Goal: Transaction & Acquisition: Purchase product/service

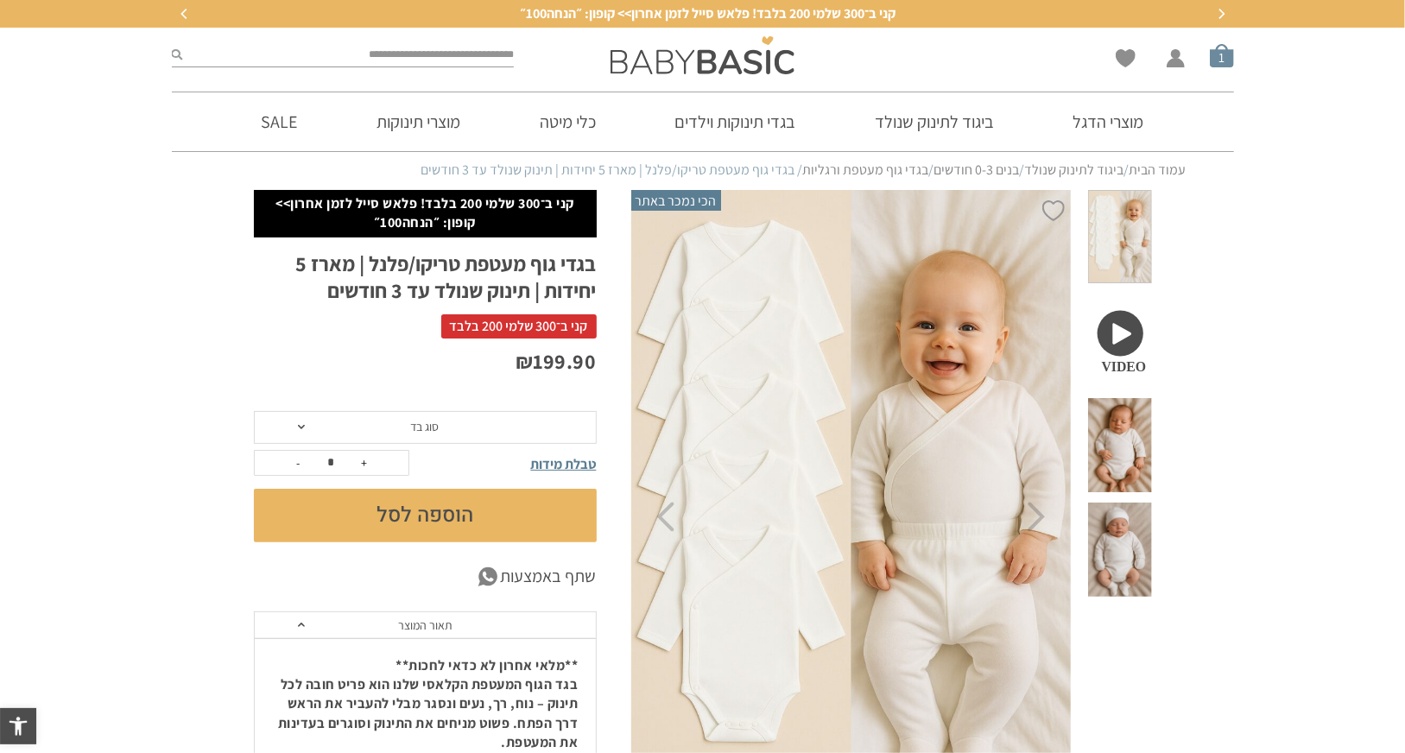
click at [1225, 58] on span "סל קניות" at bounding box center [1222, 55] width 24 height 24
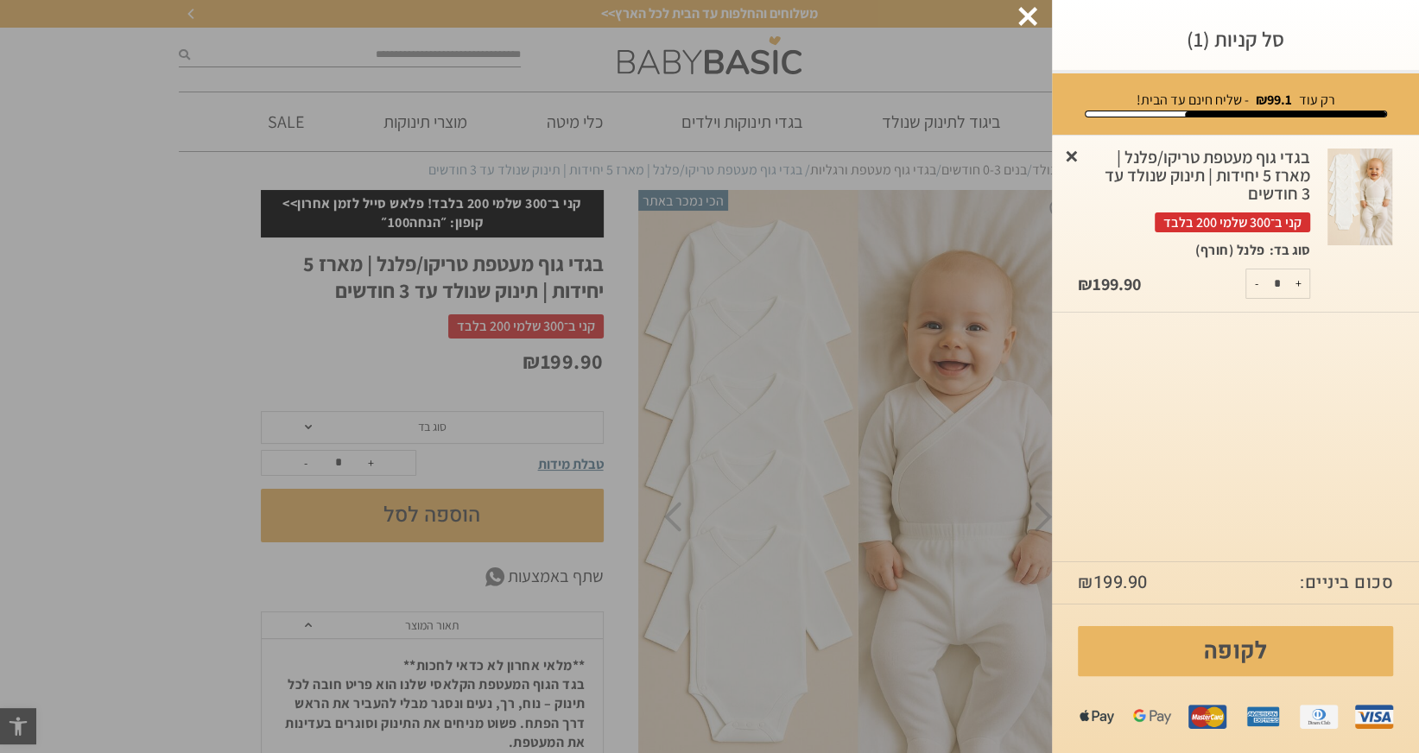
click at [1070, 155] on link "×" at bounding box center [1071, 155] width 17 height 17
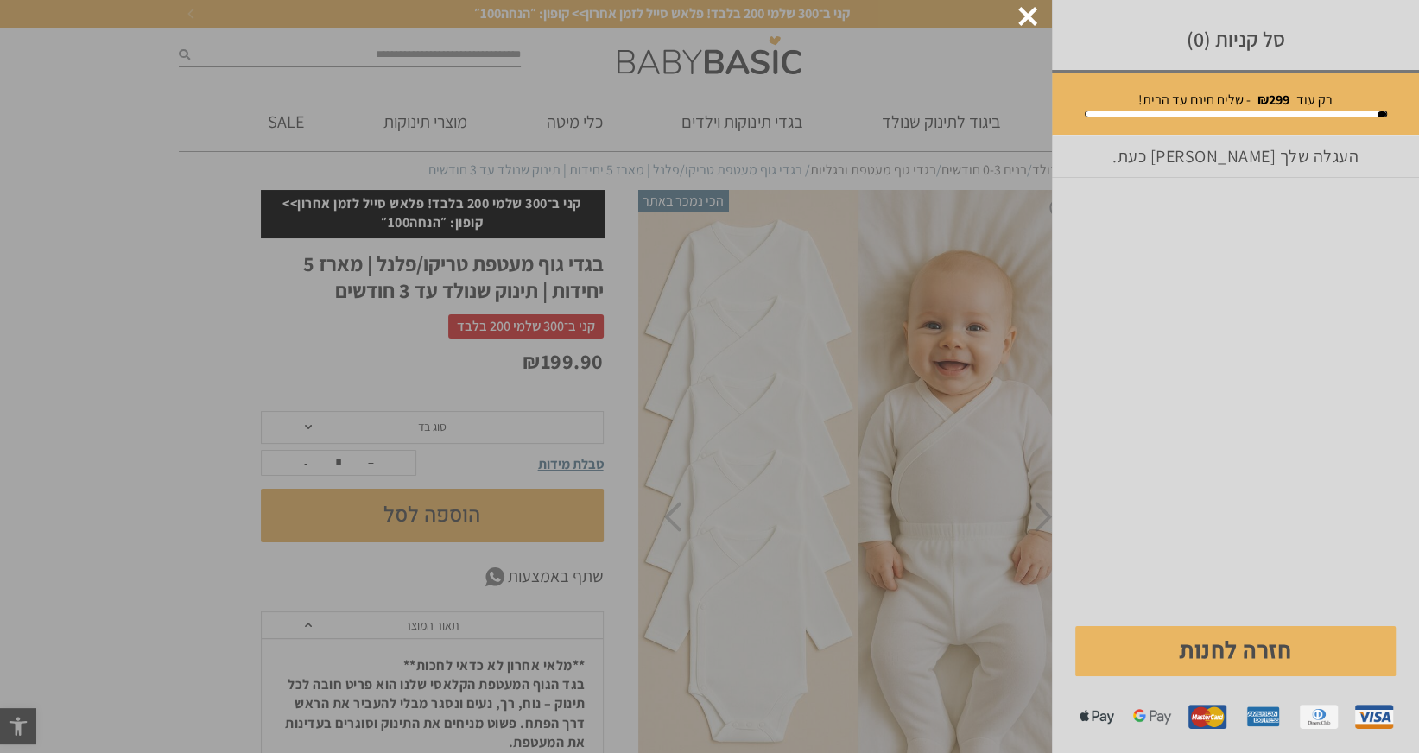
click at [1029, 18] on div at bounding box center [1027, 16] width 19 height 19
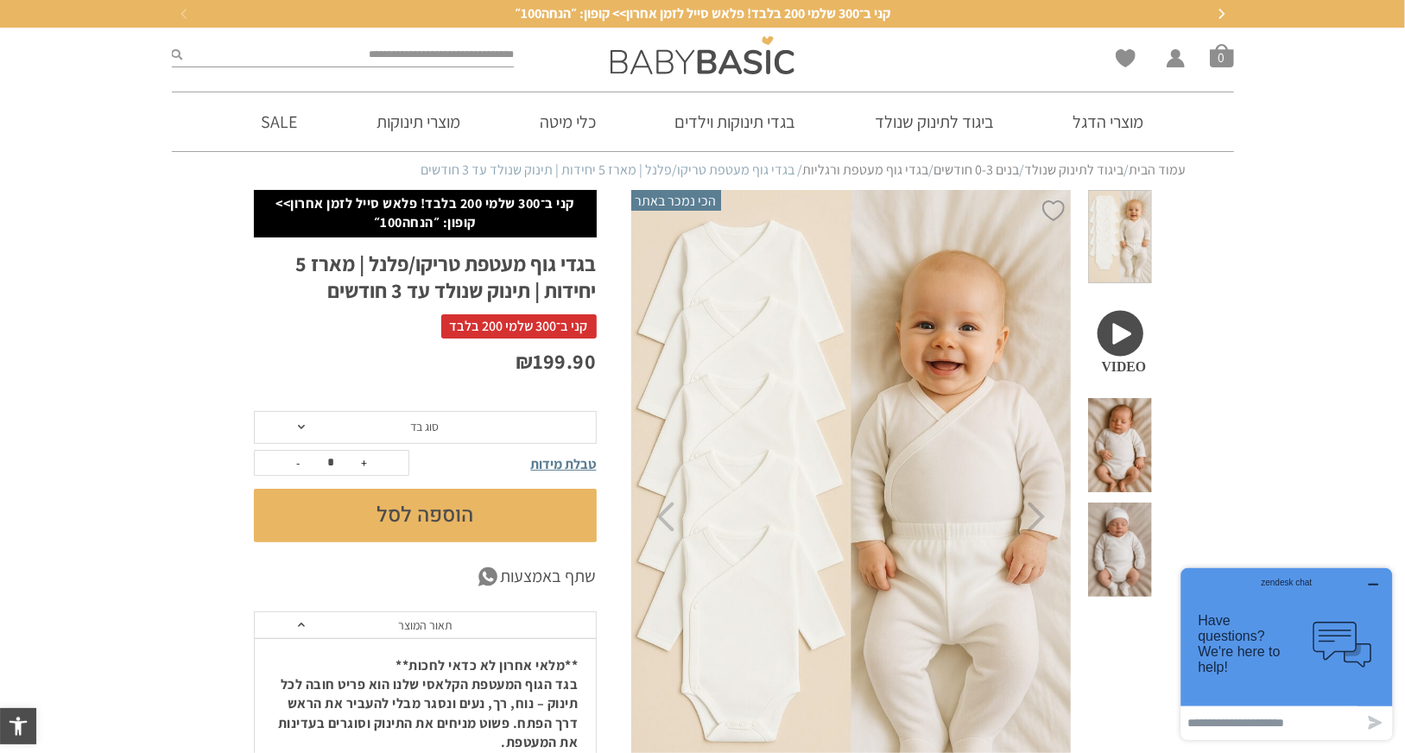
click at [302, 430] on span "סוג בד" at bounding box center [425, 427] width 343 height 33
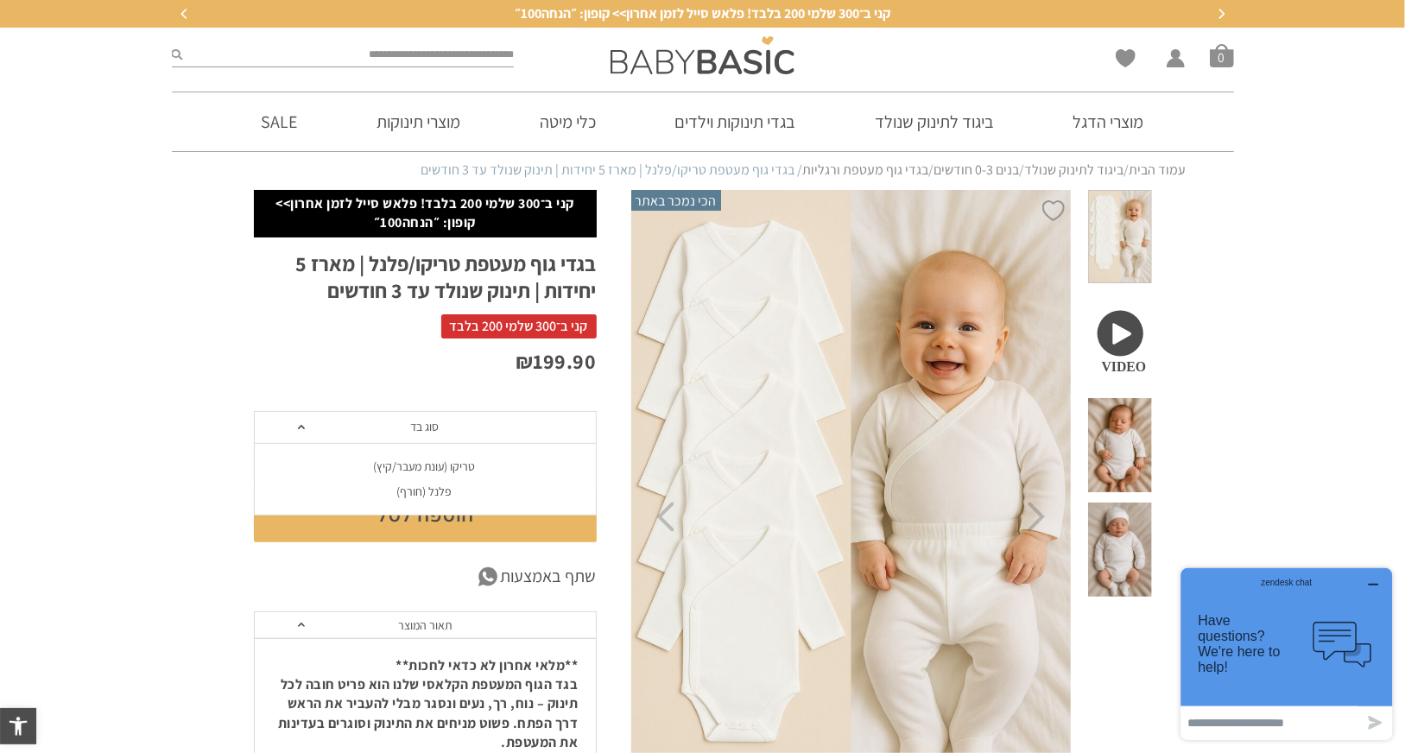
click at [406, 490] on div "פלנל (חורף)" at bounding box center [424, 491] width 343 height 15
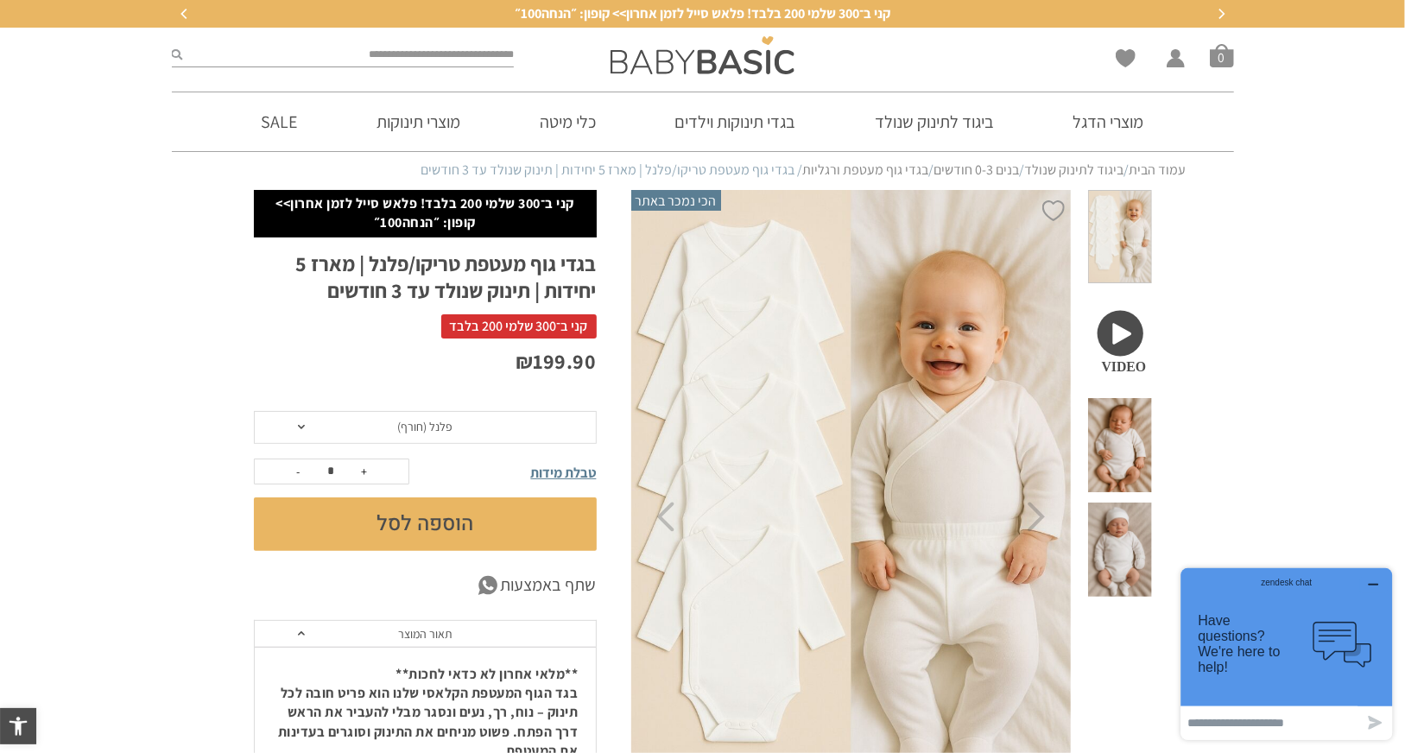
click at [427, 518] on button "הוספה לסל" at bounding box center [425, 524] width 343 height 54
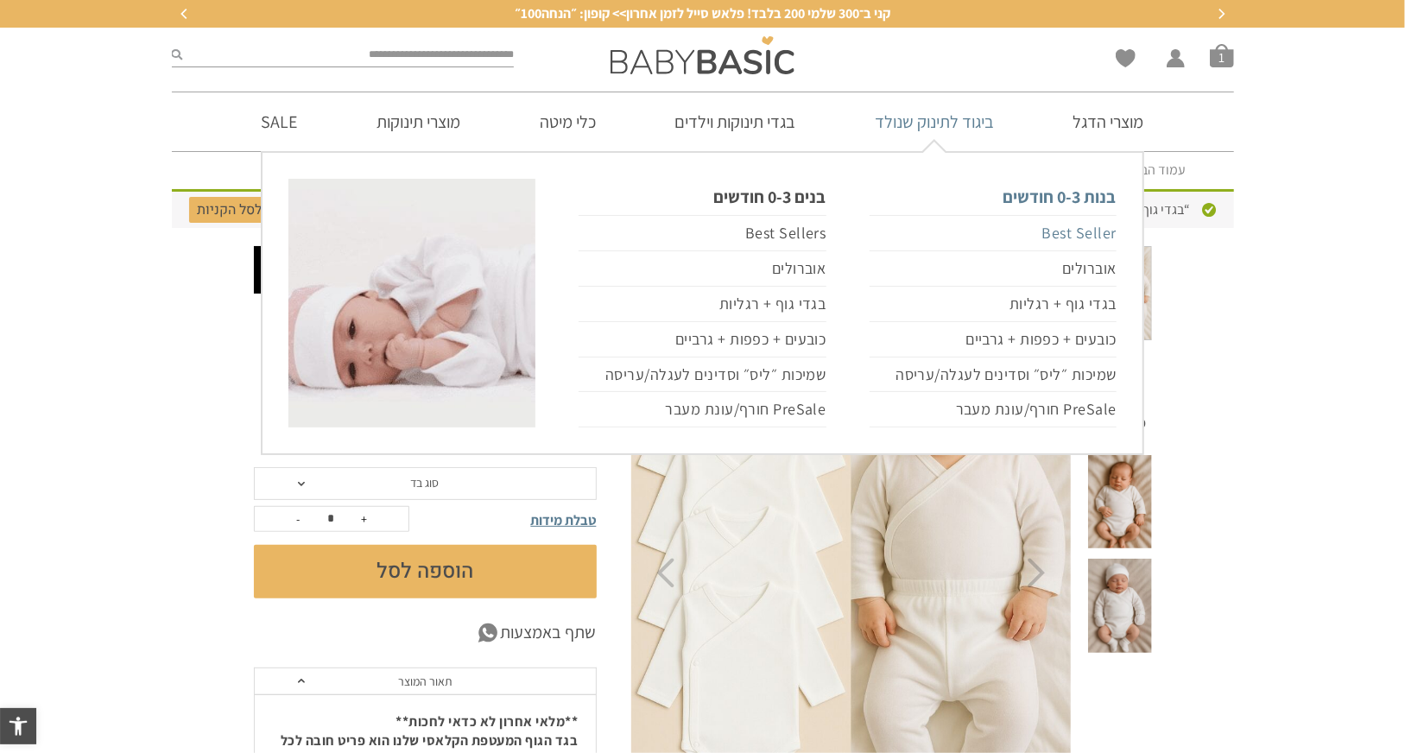
click at [1053, 235] on link "Best Seller" at bounding box center [993, 233] width 247 height 36
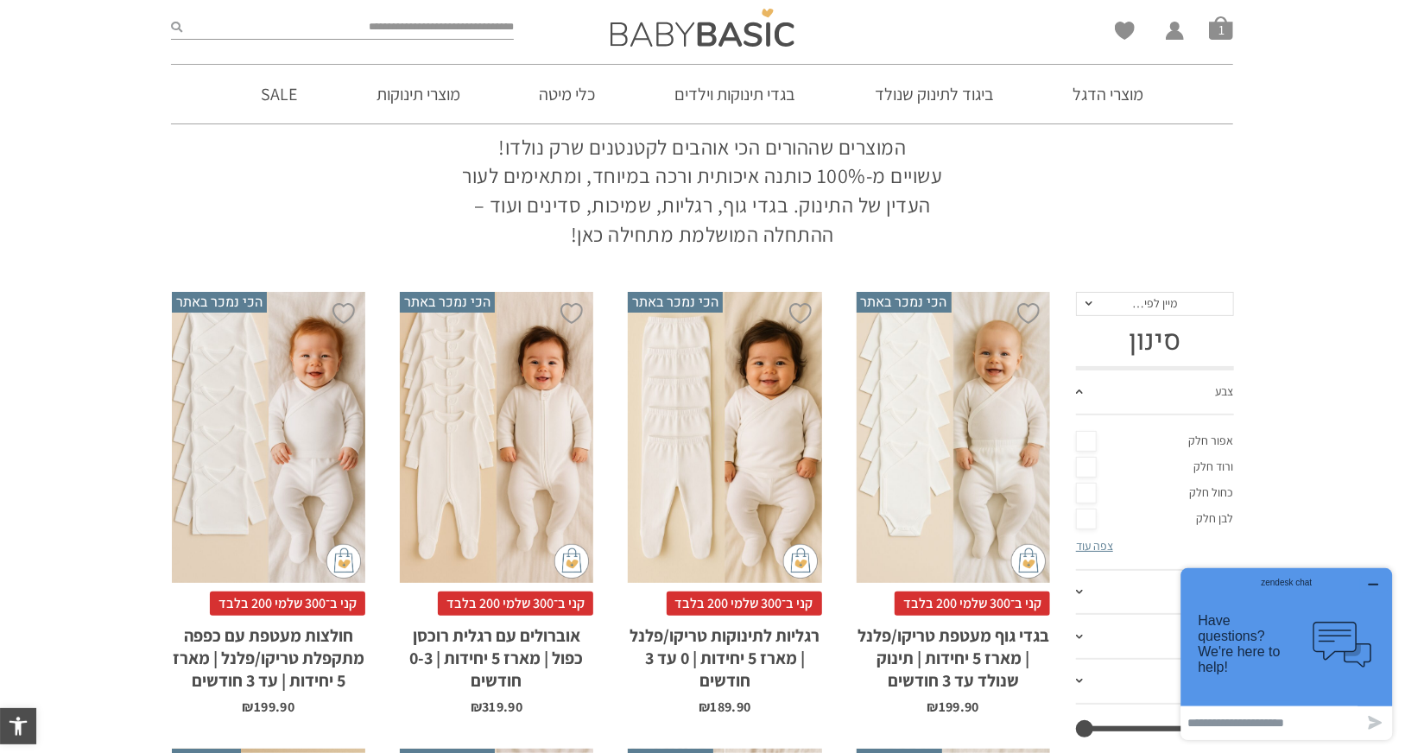
click at [764, 535] on div "x בחירת סוג בד טריקו (עונת מעבר/קיץ) פלנל (חורף)" at bounding box center [724, 437] width 193 height 291
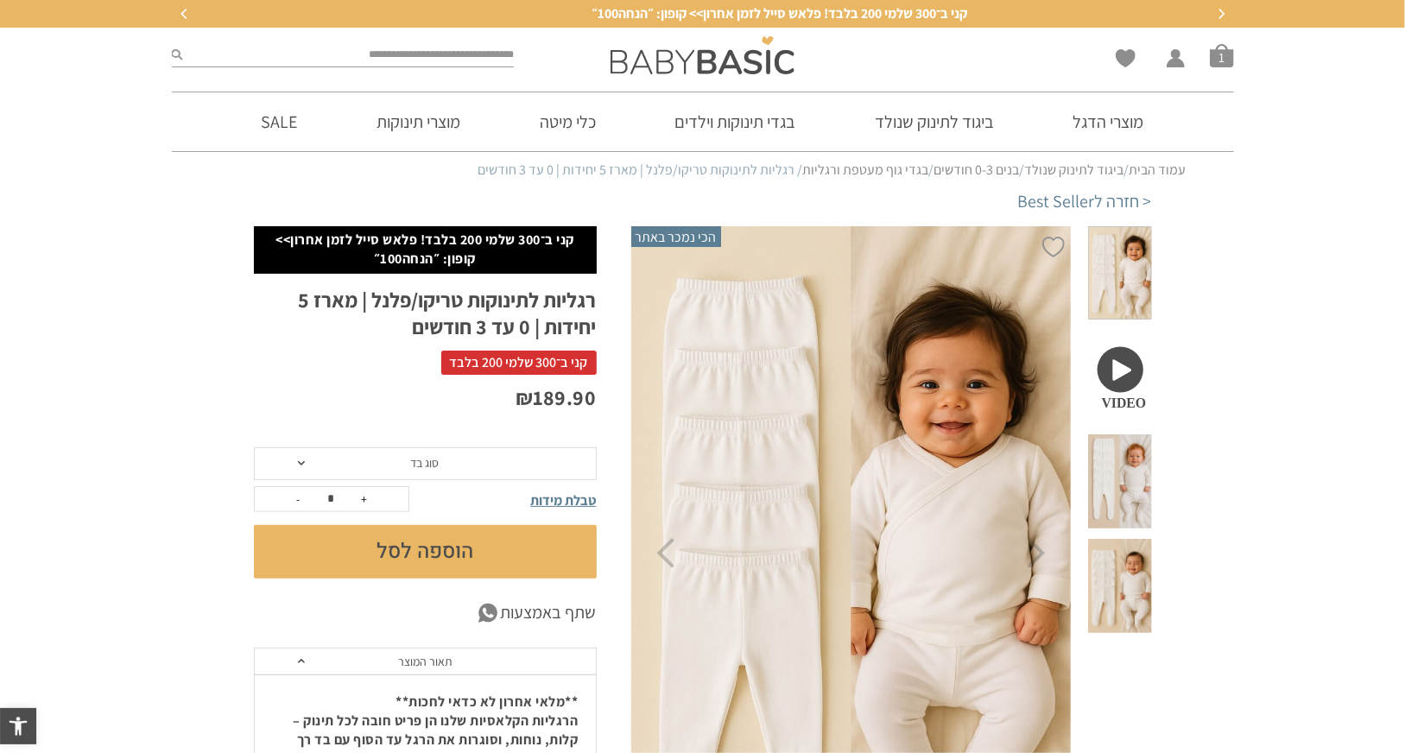
click at [299, 461] on span at bounding box center [301, 463] width 7 height 4
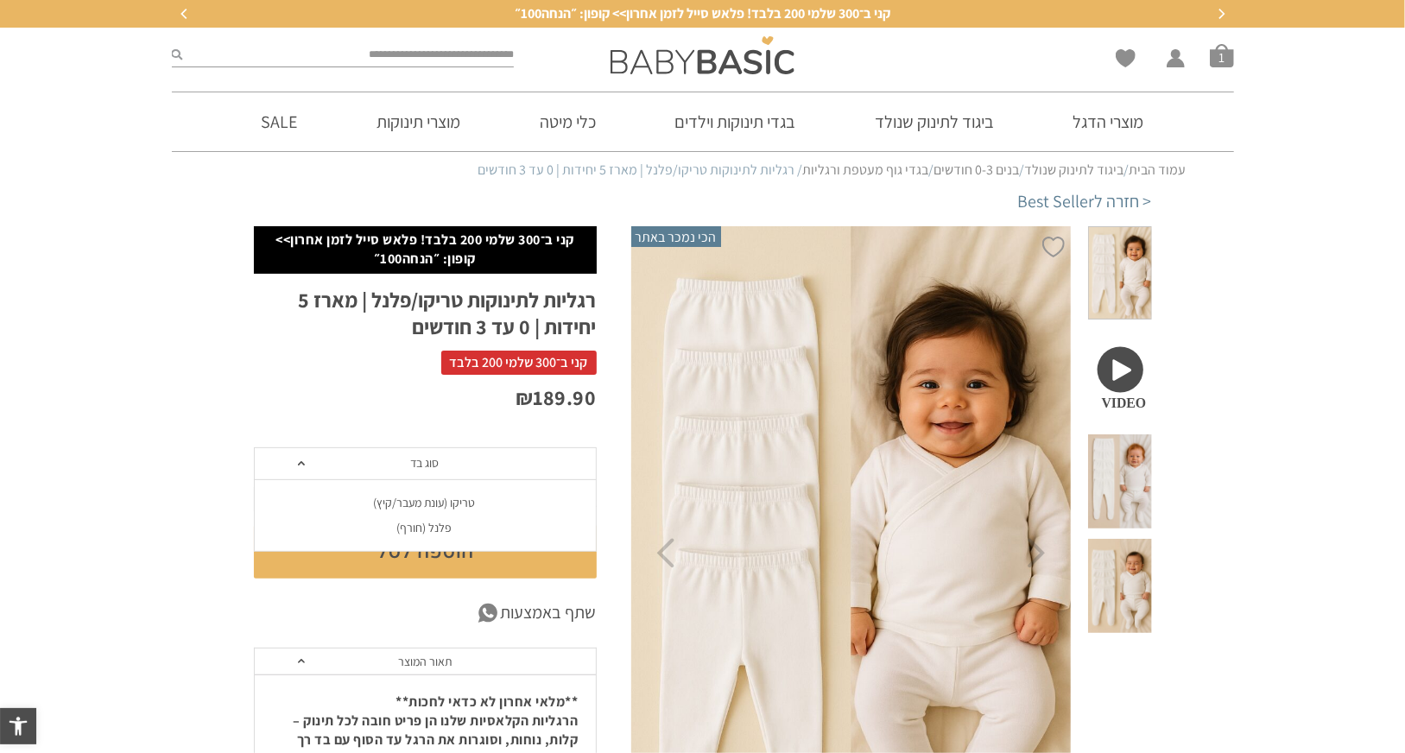
click at [415, 528] on div "פלנל (חורף)" at bounding box center [424, 528] width 343 height 15
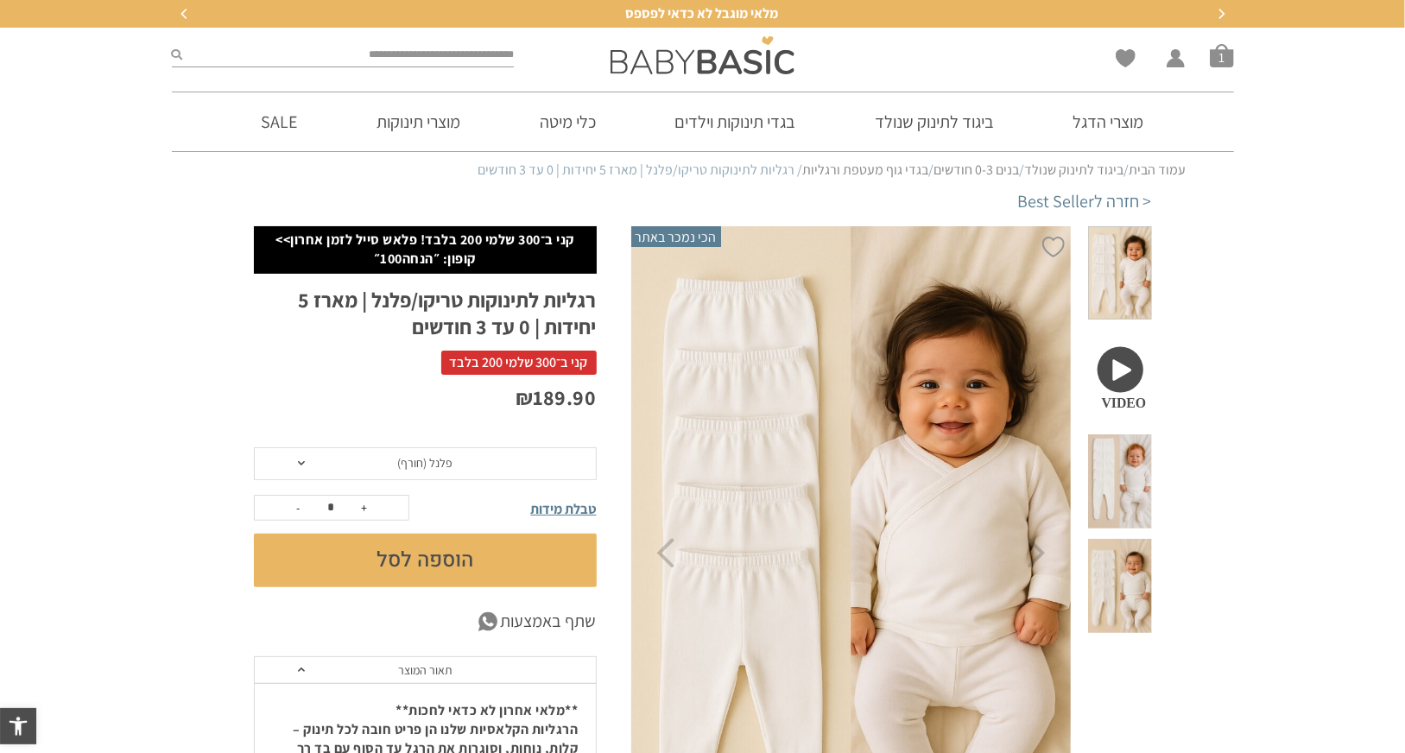
click at [361, 507] on button "+" at bounding box center [364, 508] width 26 height 24
click at [300, 509] on button "-" at bounding box center [299, 508] width 26 height 24
type input "*"
click at [556, 500] on span "טבלת מידות" at bounding box center [564, 509] width 66 height 18
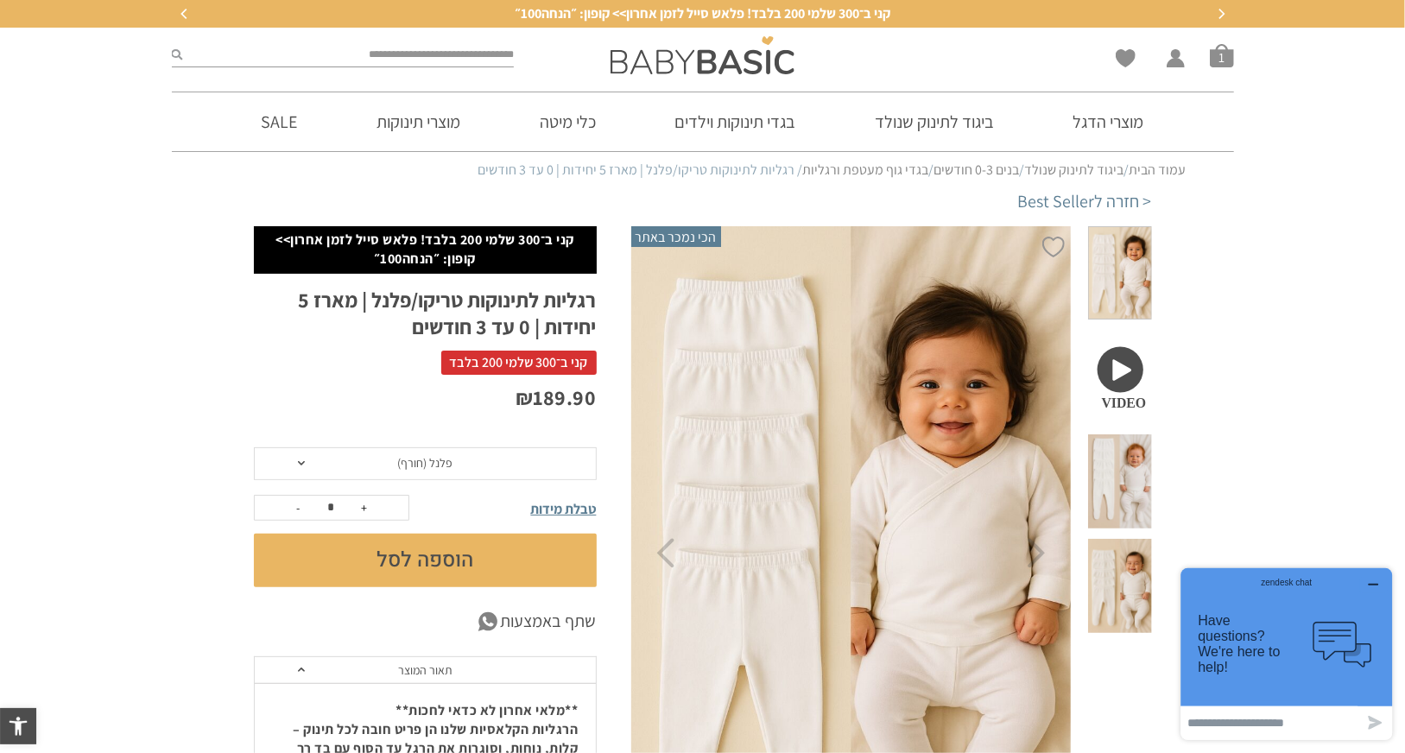
click at [436, 565] on button "הוספה לסל" at bounding box center [425, 561] width 343 height 54
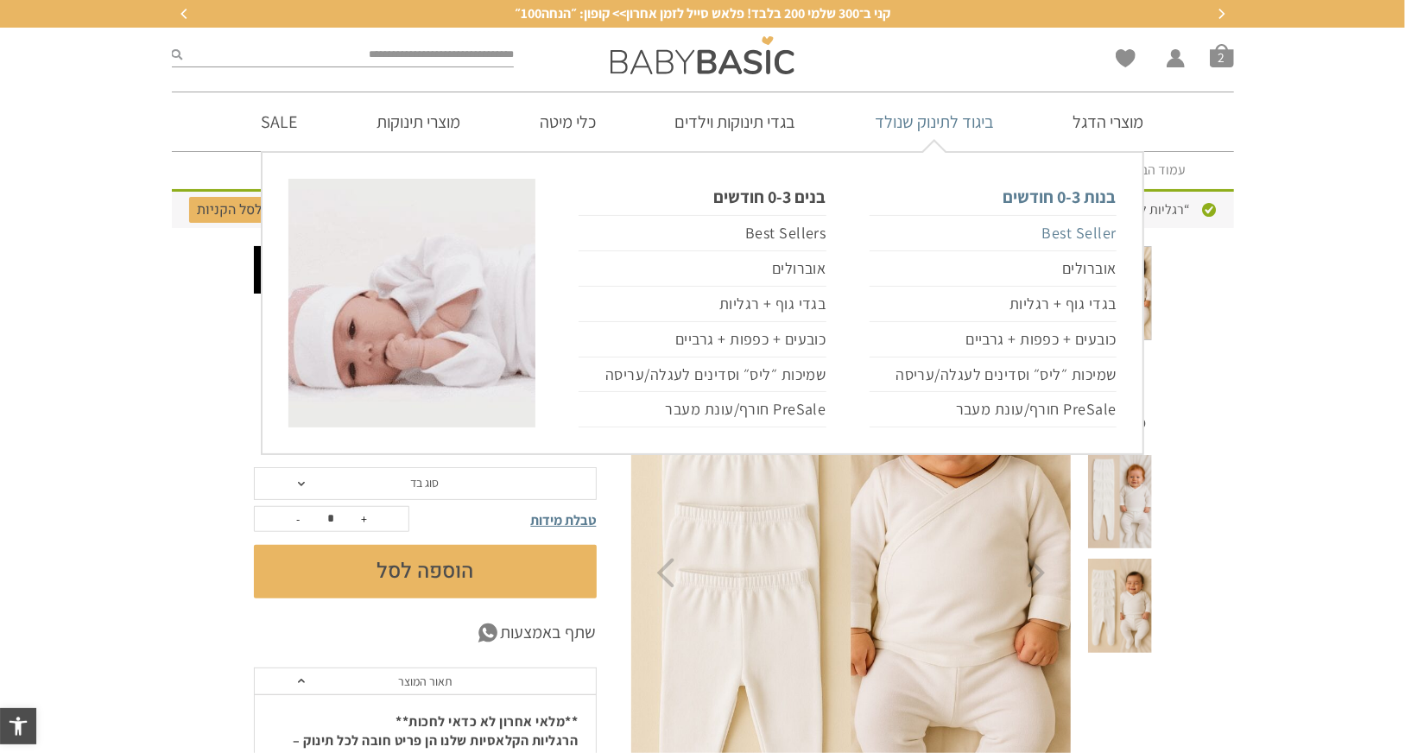
click at [1085, 241] on link "Best Seller" at bounding box center [993, 233] width 247 height 36
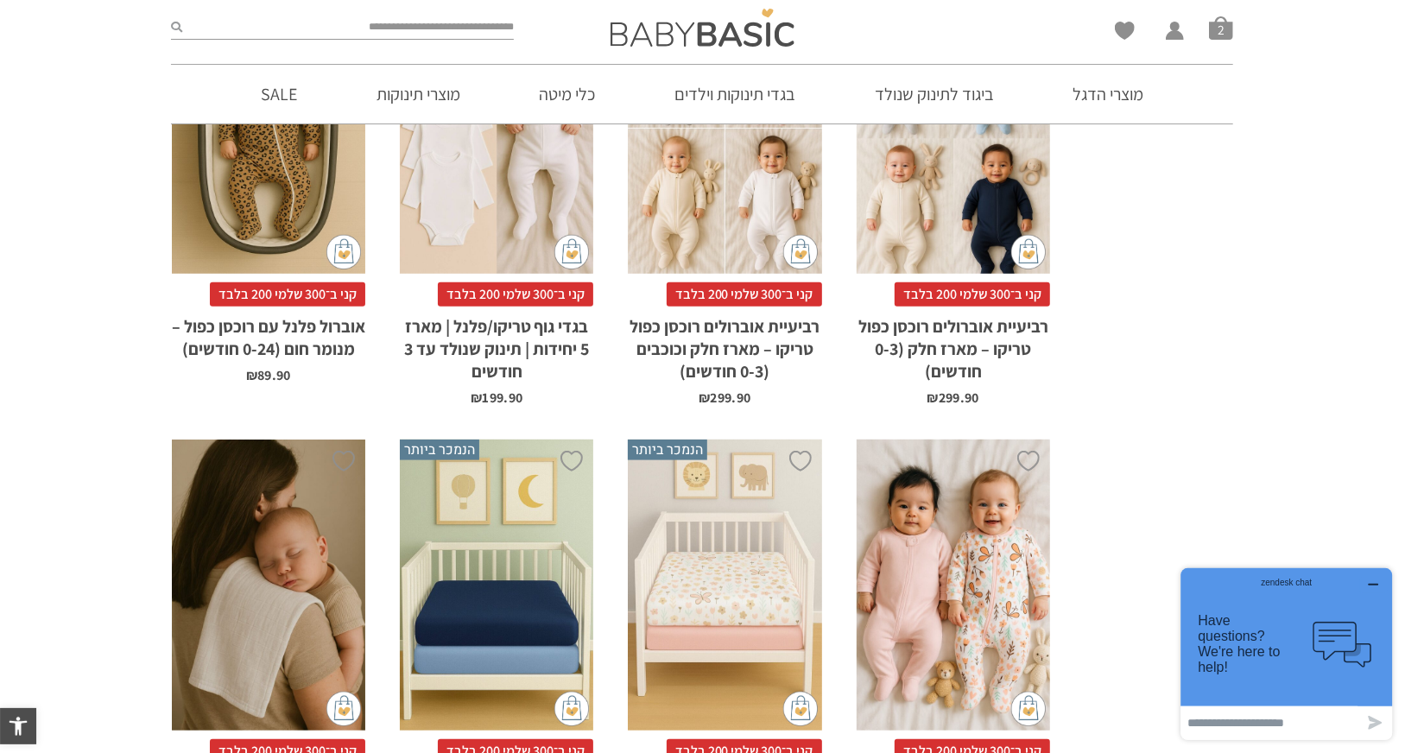
scroll to position [777, 0]
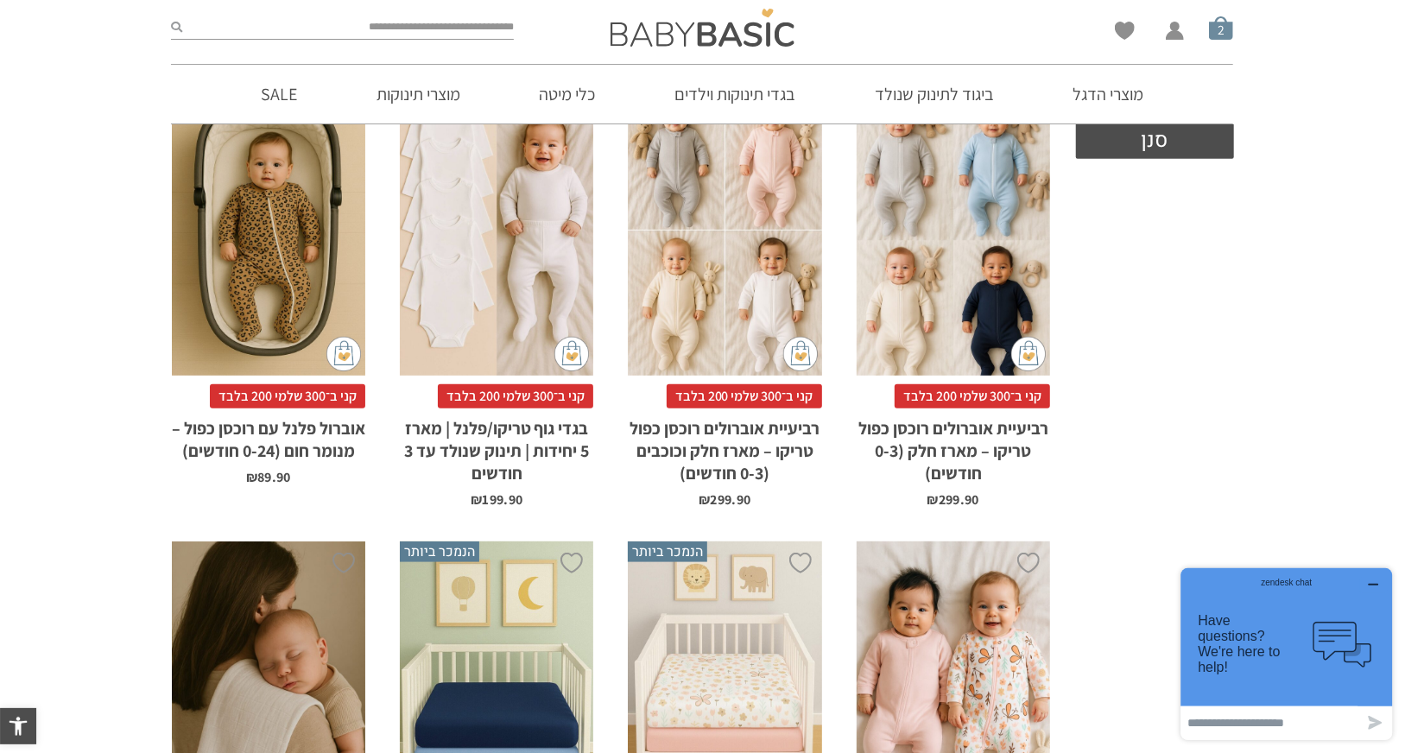
click at [1226, 38] on span "סל קניות" at bounding box center [1221, 28] width 24 height 24
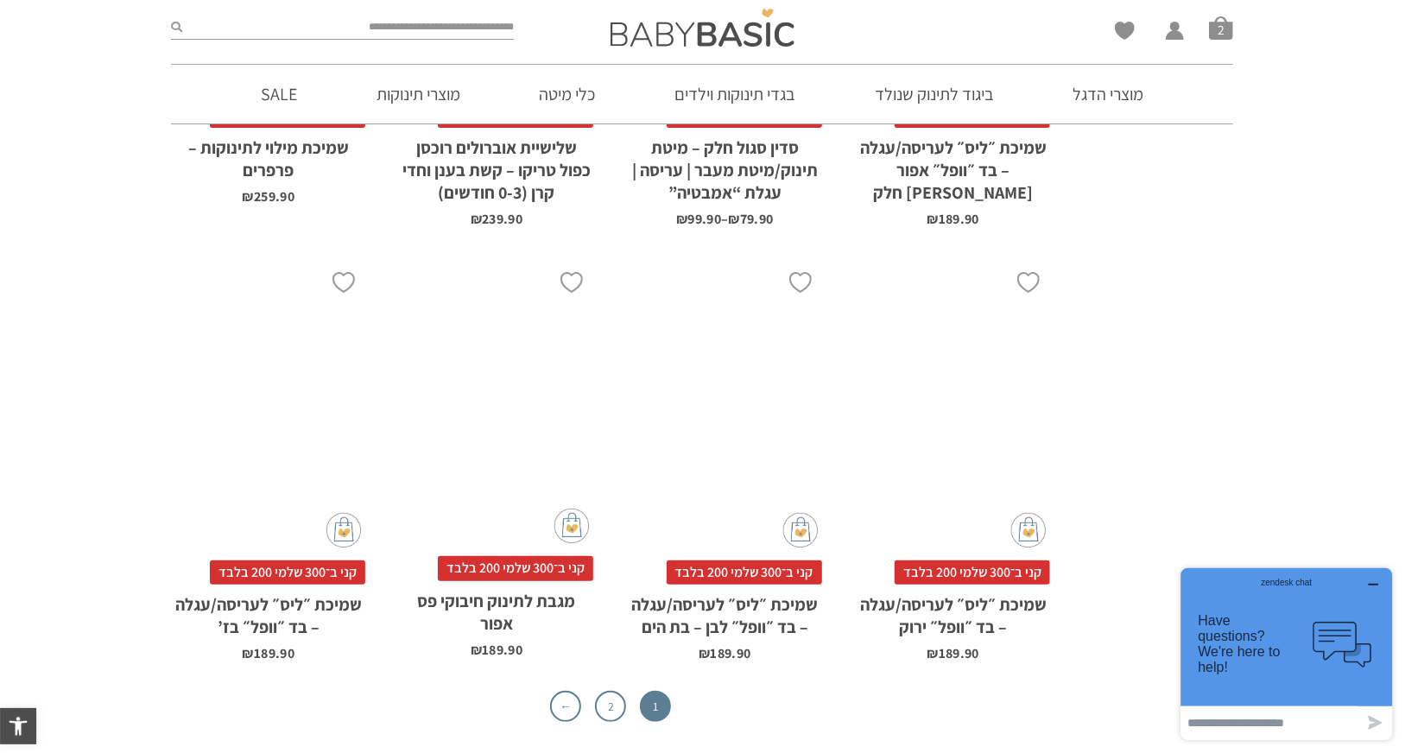
scroll to position [5353, 0]
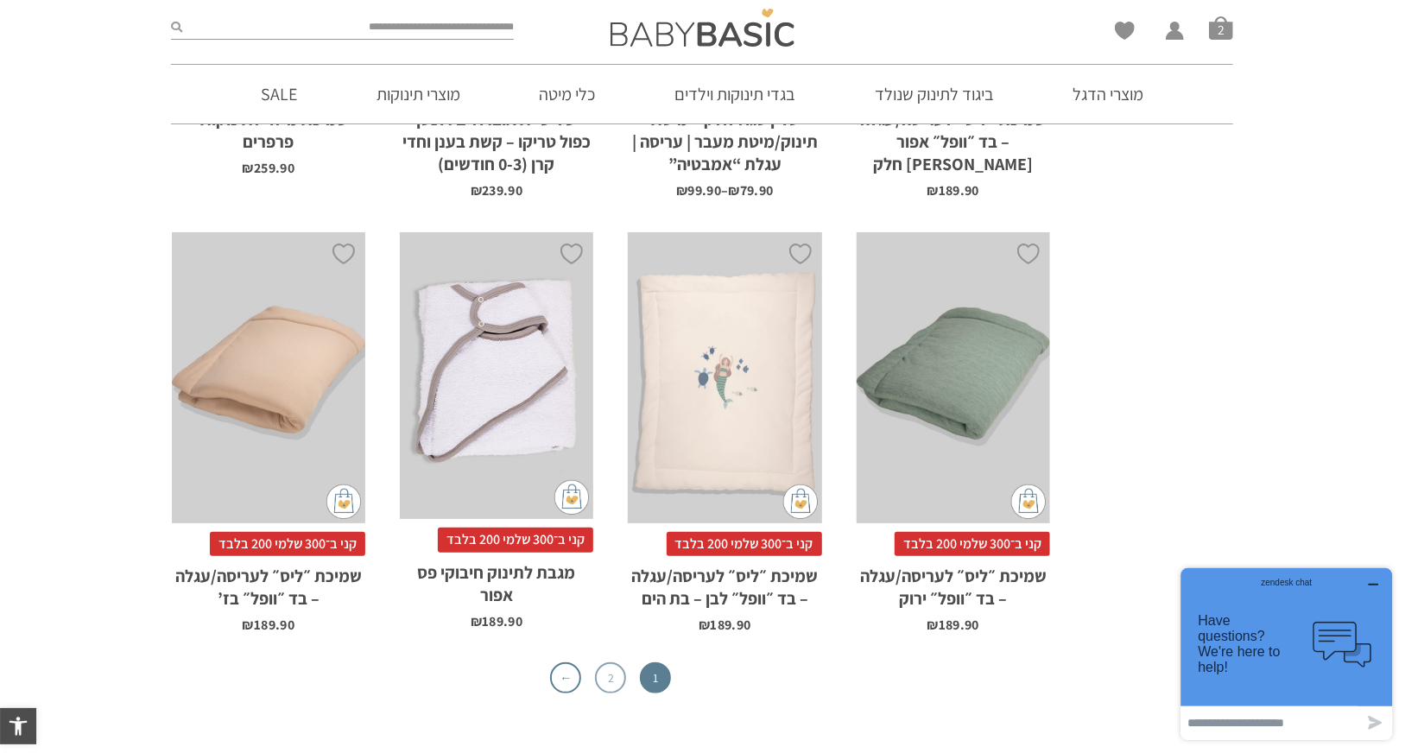
click at [612, 662] on link "2" at bounding box center [610, 677] width 31 height 31
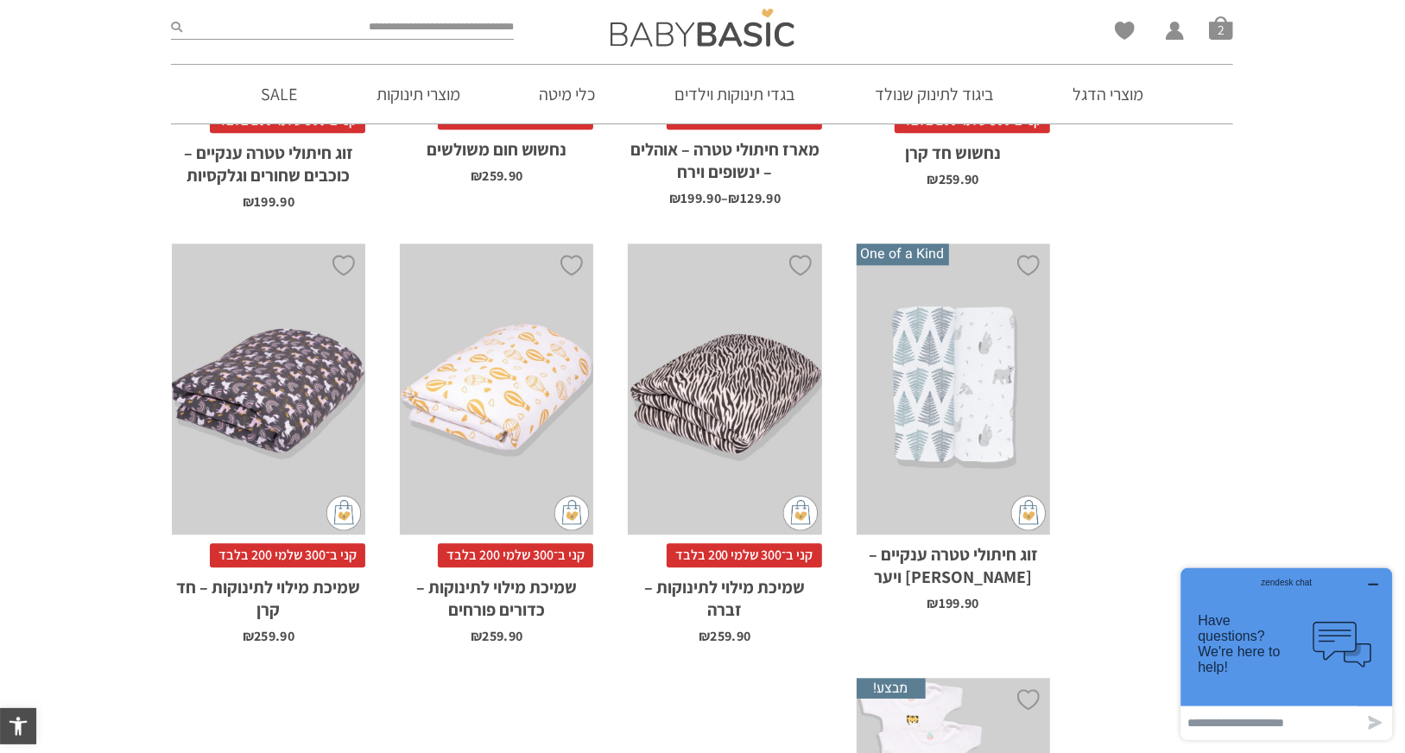
scroll to position [2936, 0]
